Goal: Book appointment/travel/reservation

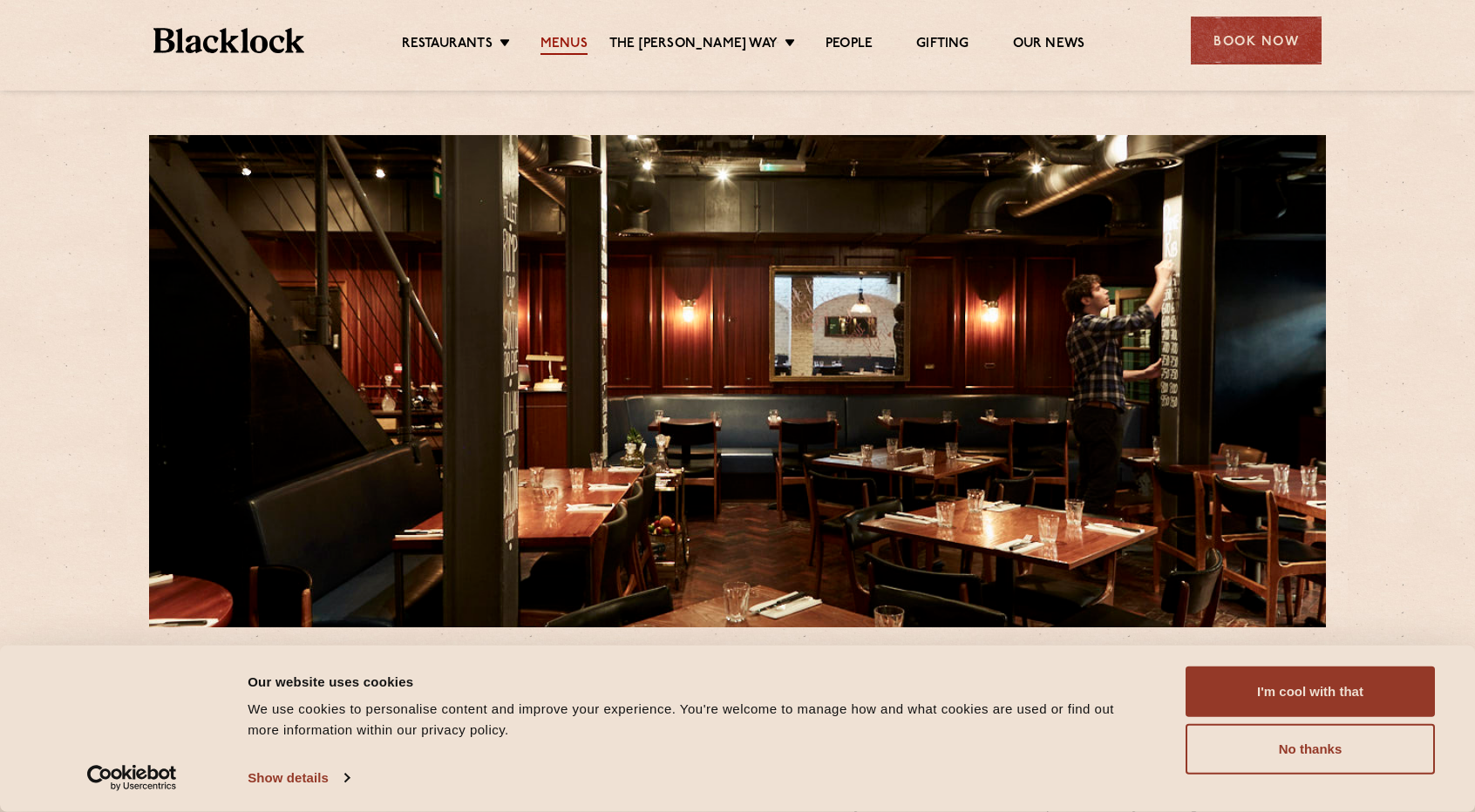
click at [588, 36] on link "Menus" at bounding box center [563, 45] width 47 height 19
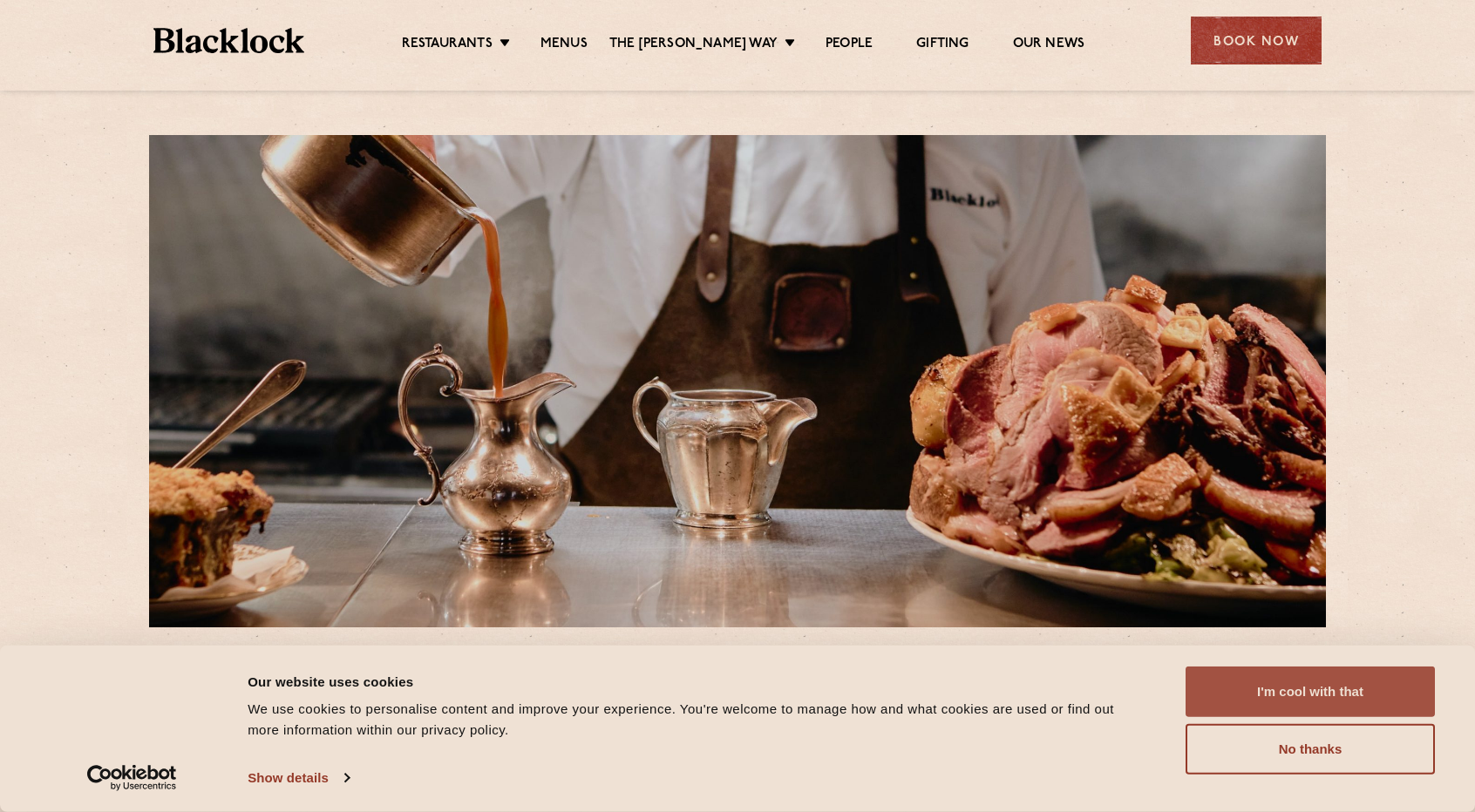
click at [1299, 692] on button "I'm cool with that" at bounding box center [1311, 692] width 250 height 50
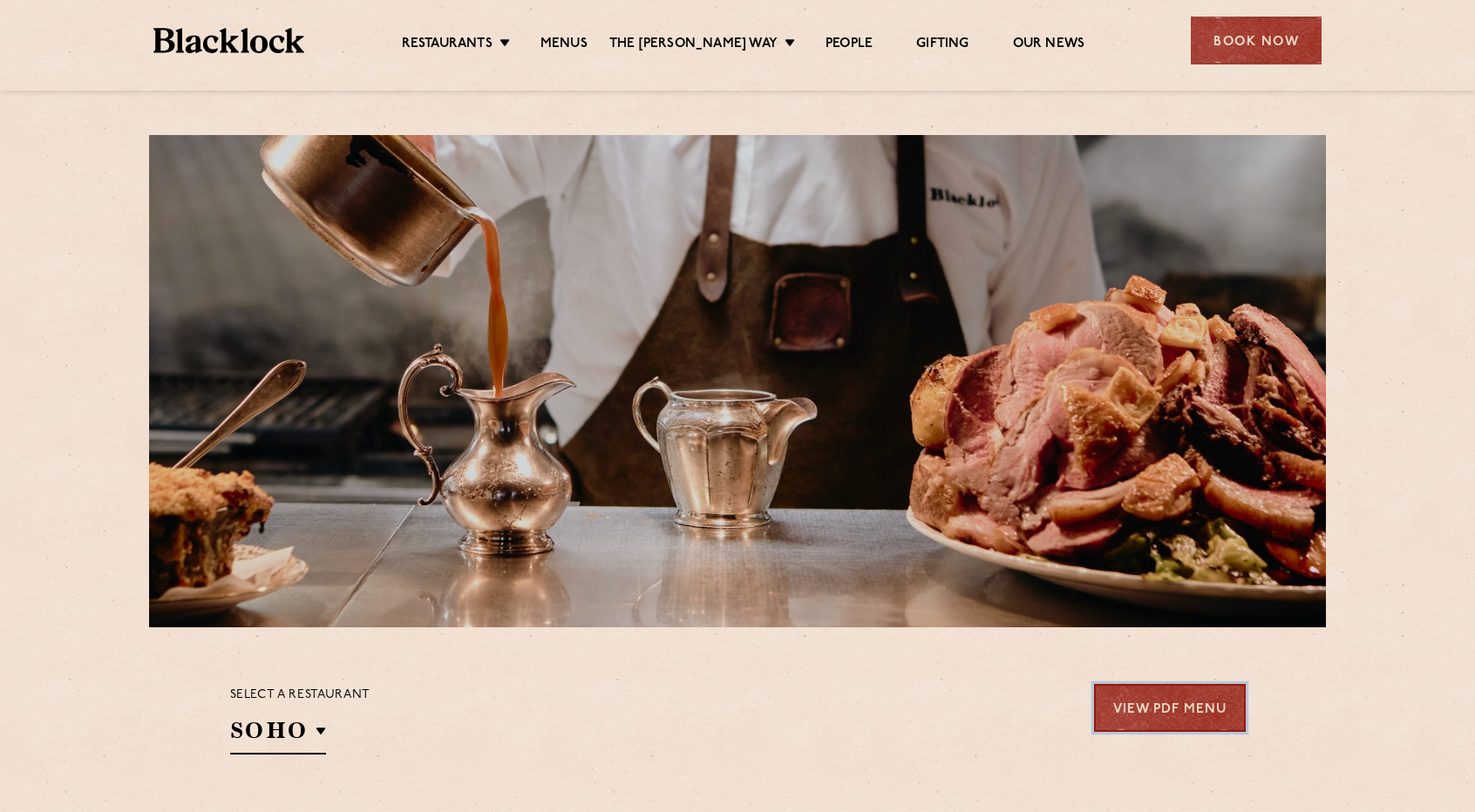
click at [1155, 697] on link "View PDF Menu" at bounding box center [1170, 708] width 151 height 48
click at [582, 50] on link "Menus" at bounding box center [563, 45] width 47 height 19
click at [1245, 19] on div "Book Now" at bounding box center [1256, 41] width 131 height 48
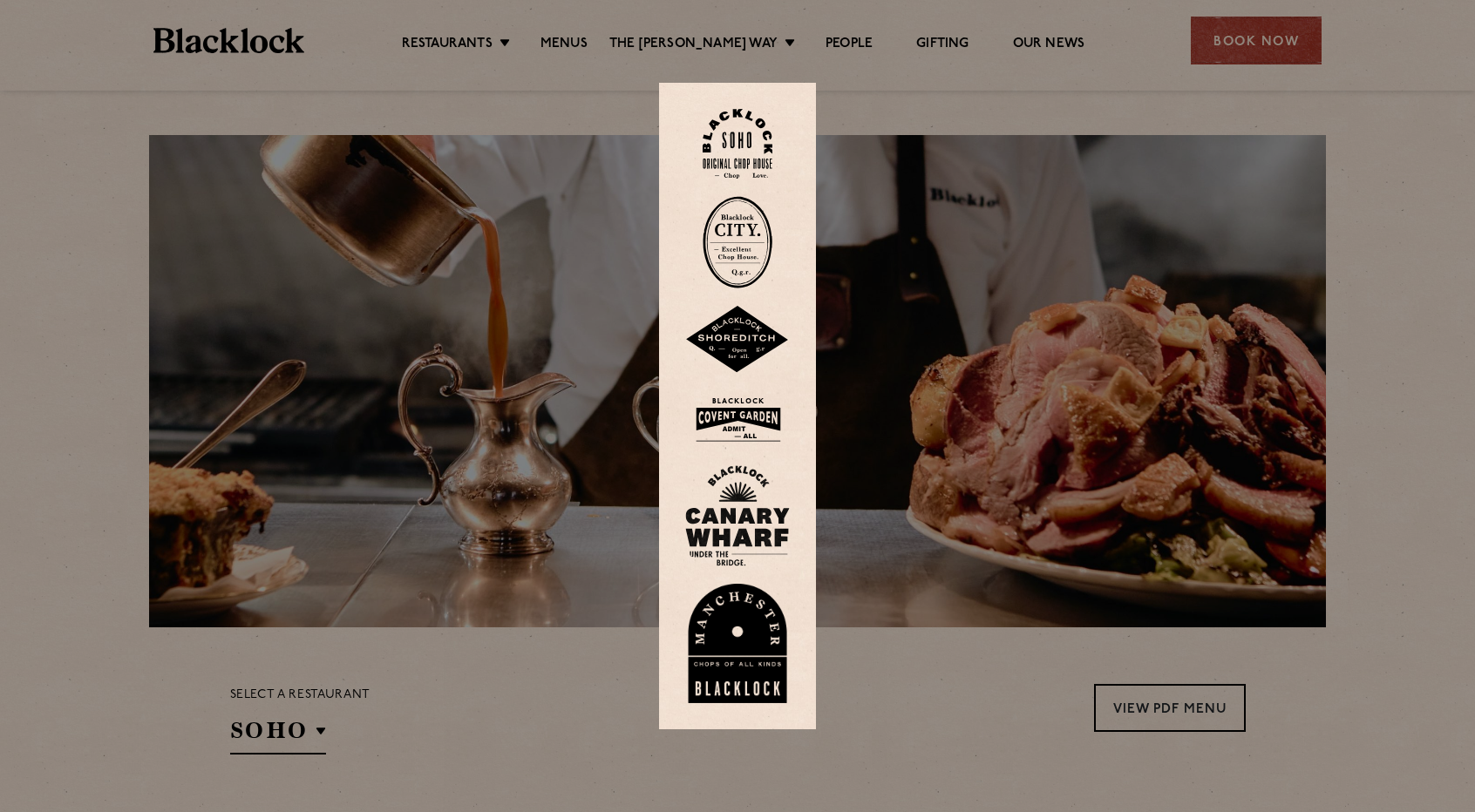
click at [755, 151] on img at bounding box center [737, 144] width 70 height 71
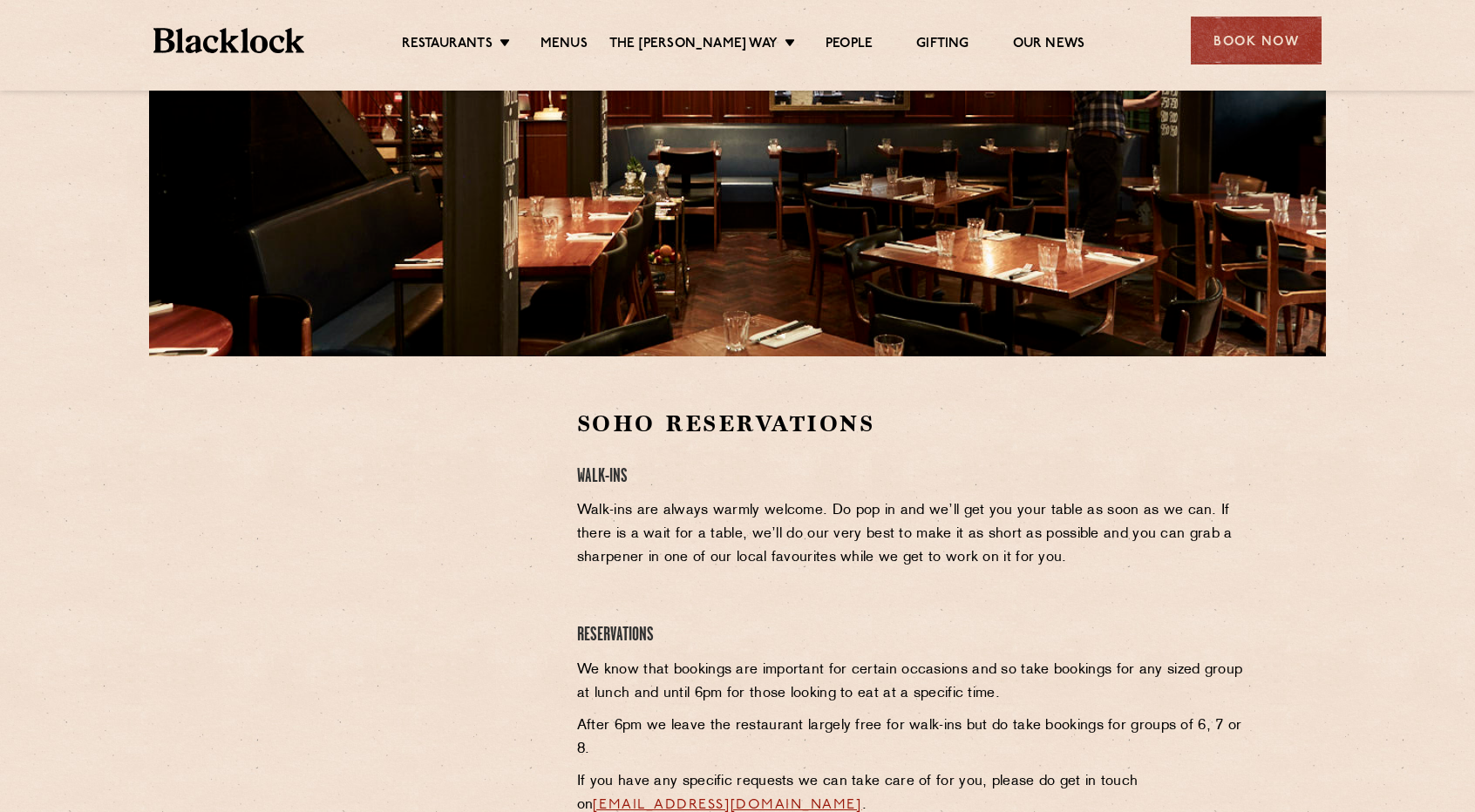
scroll to position [272, 0]
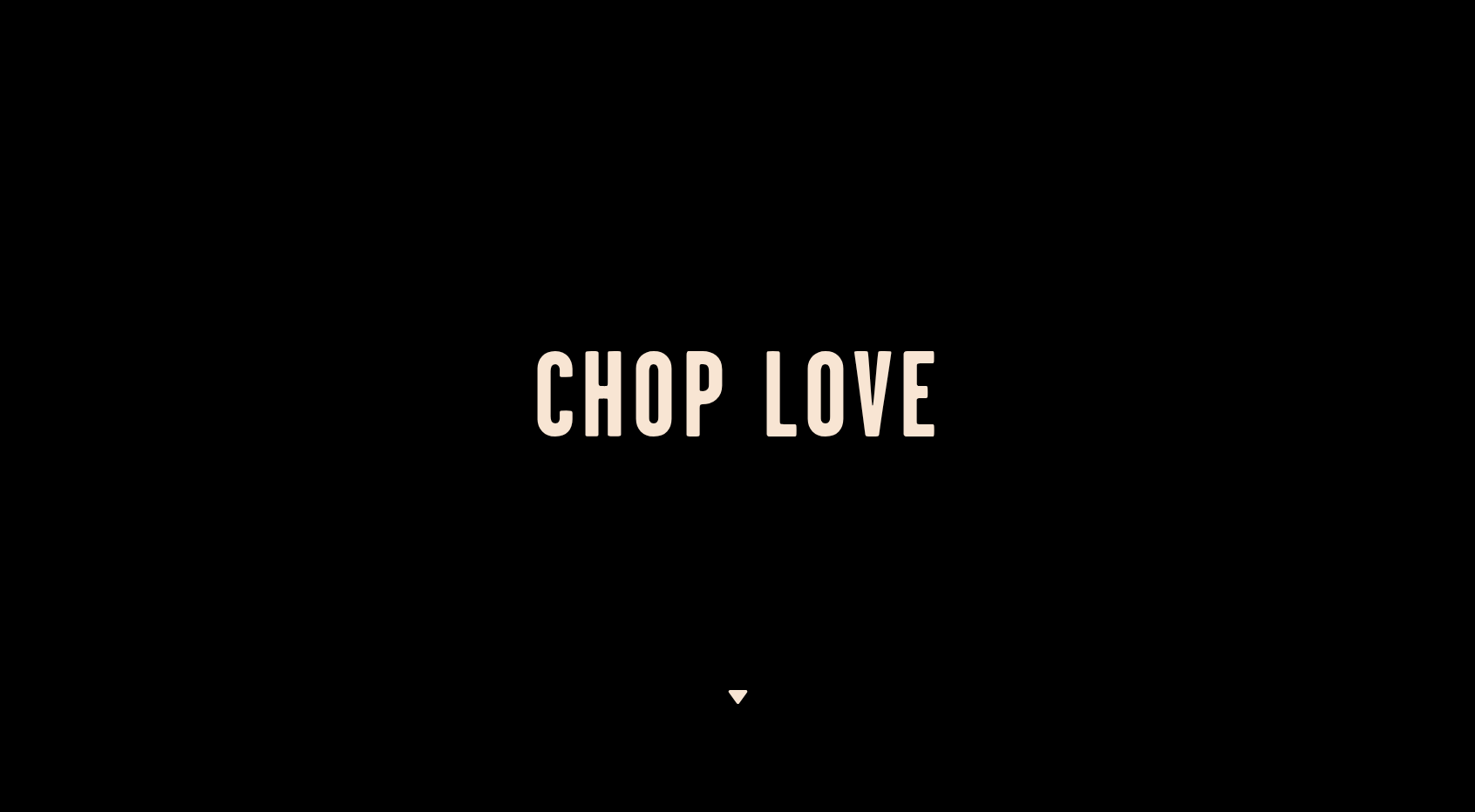
click at [352, 193] on div at bounding box center [737, 406] width 1475 height 812
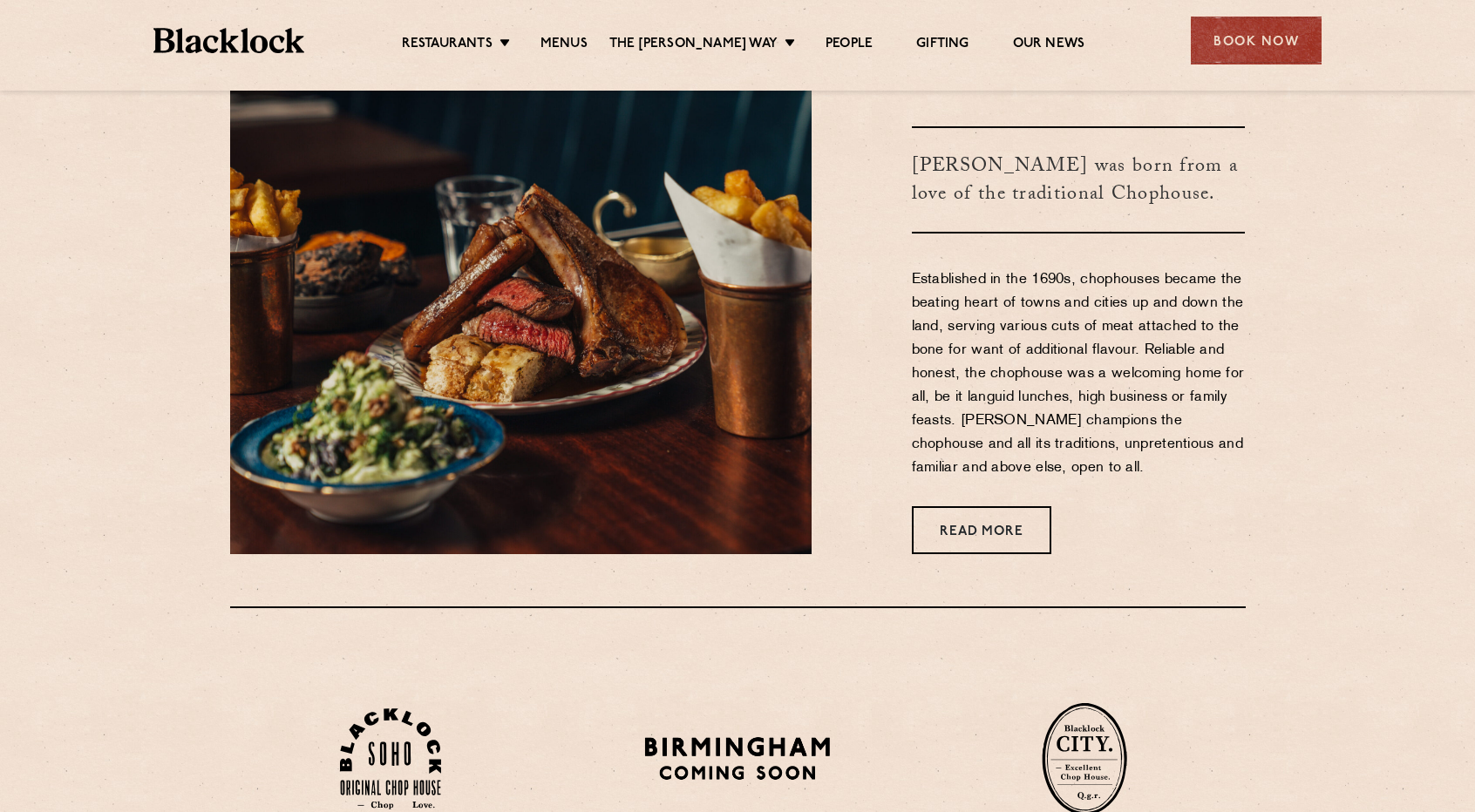
scroll to position [810, 0]
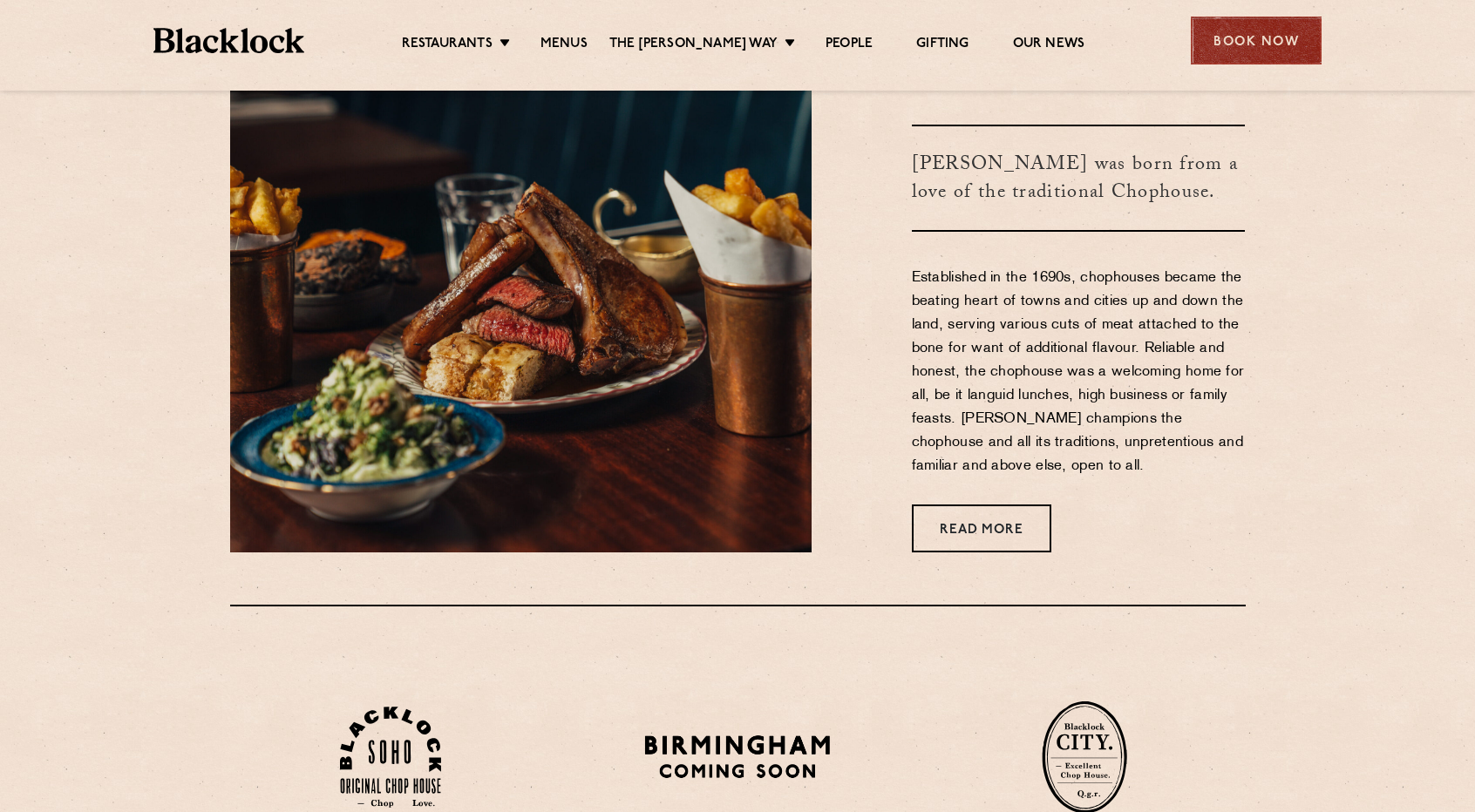
click at [1235, 47] on div "Book Now" at bounding box center [1256, 41] width 131 height 48
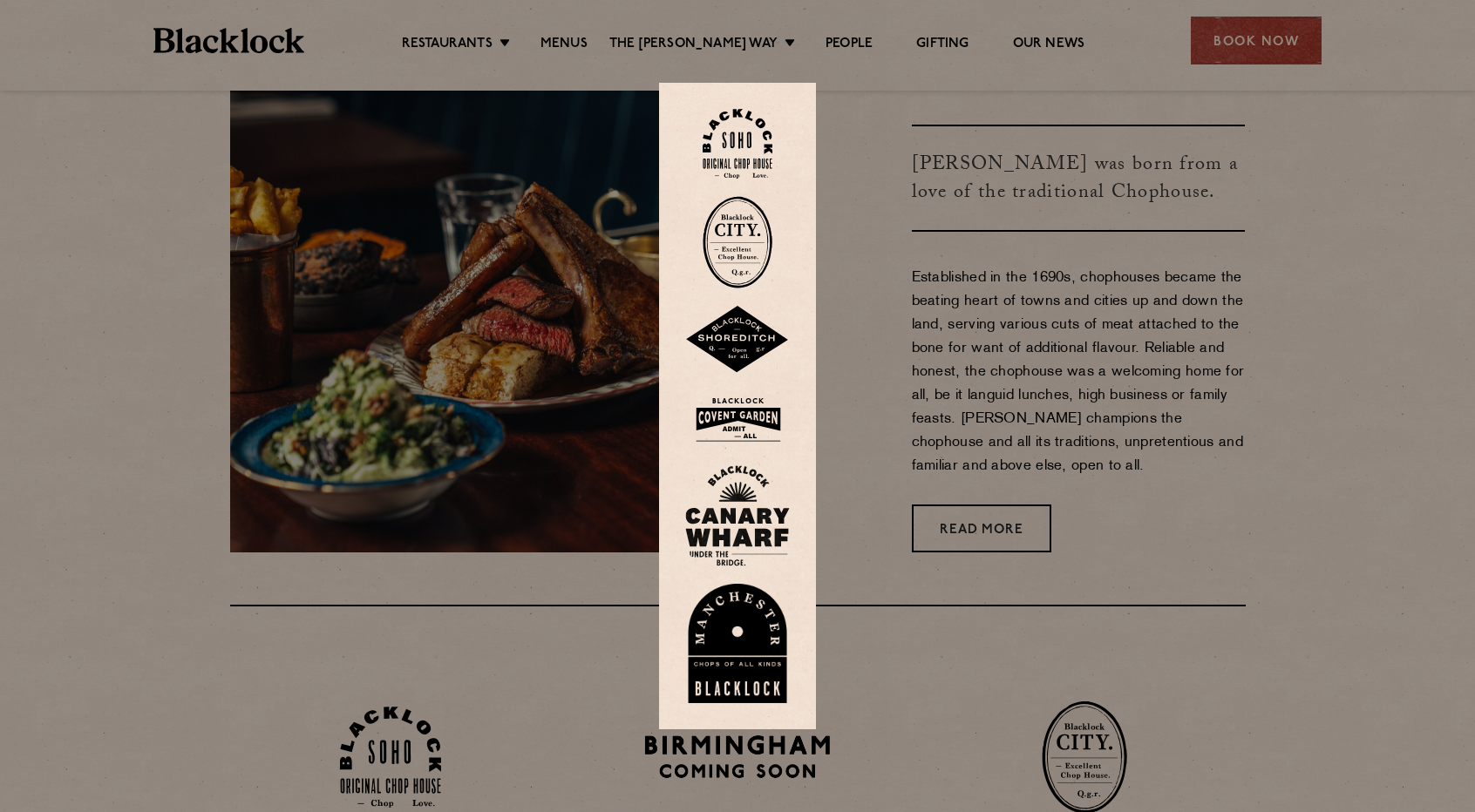
click at [743, 129] on img at bounding box center [737, 144] width 70 height 71
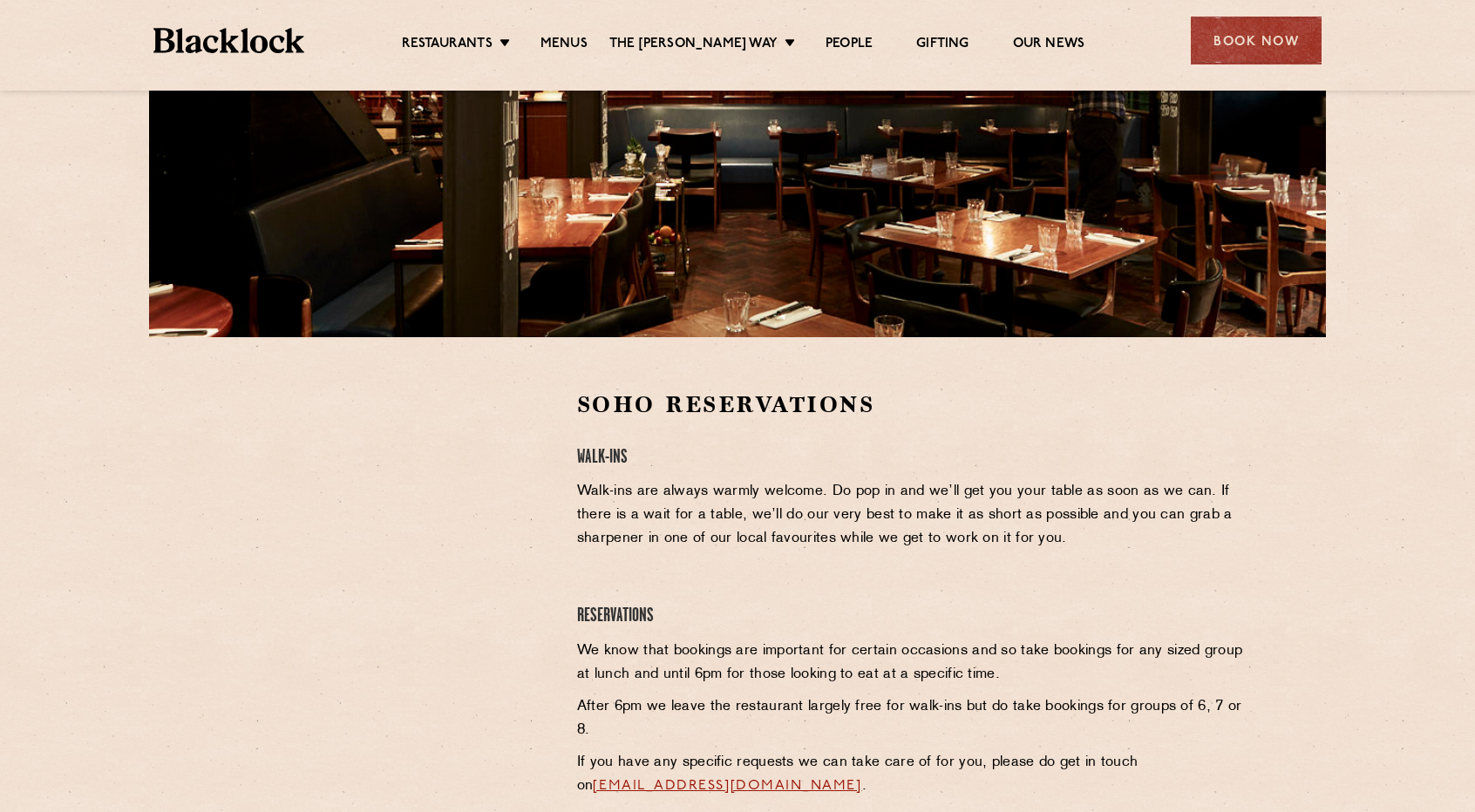
scroll to position [291, 0]
click at [549, 505] on div at bounding box center [391, 520] width 321 height 263
